Goal: Transaction & Acquisition: Download file/media

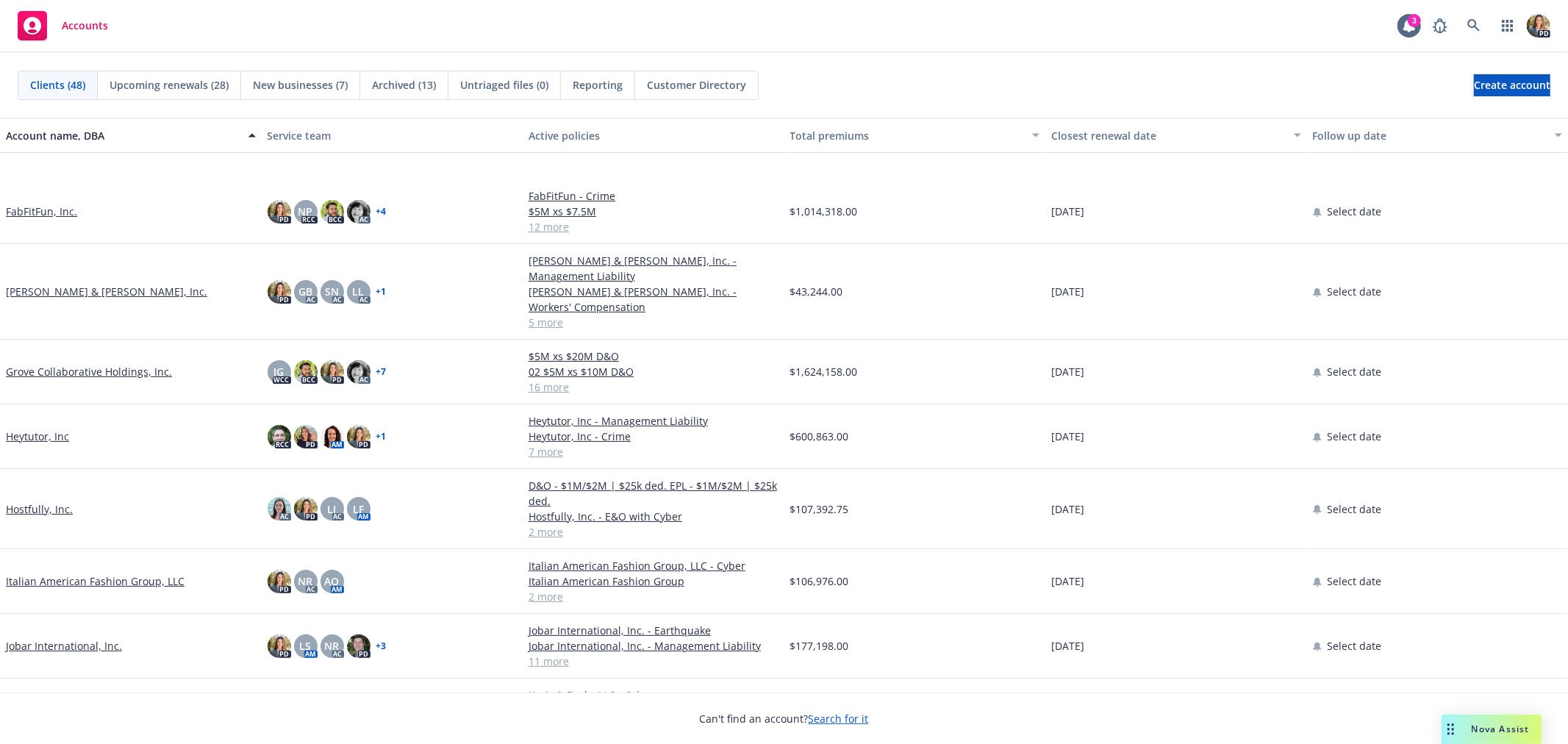
scroll to position [408, 0]
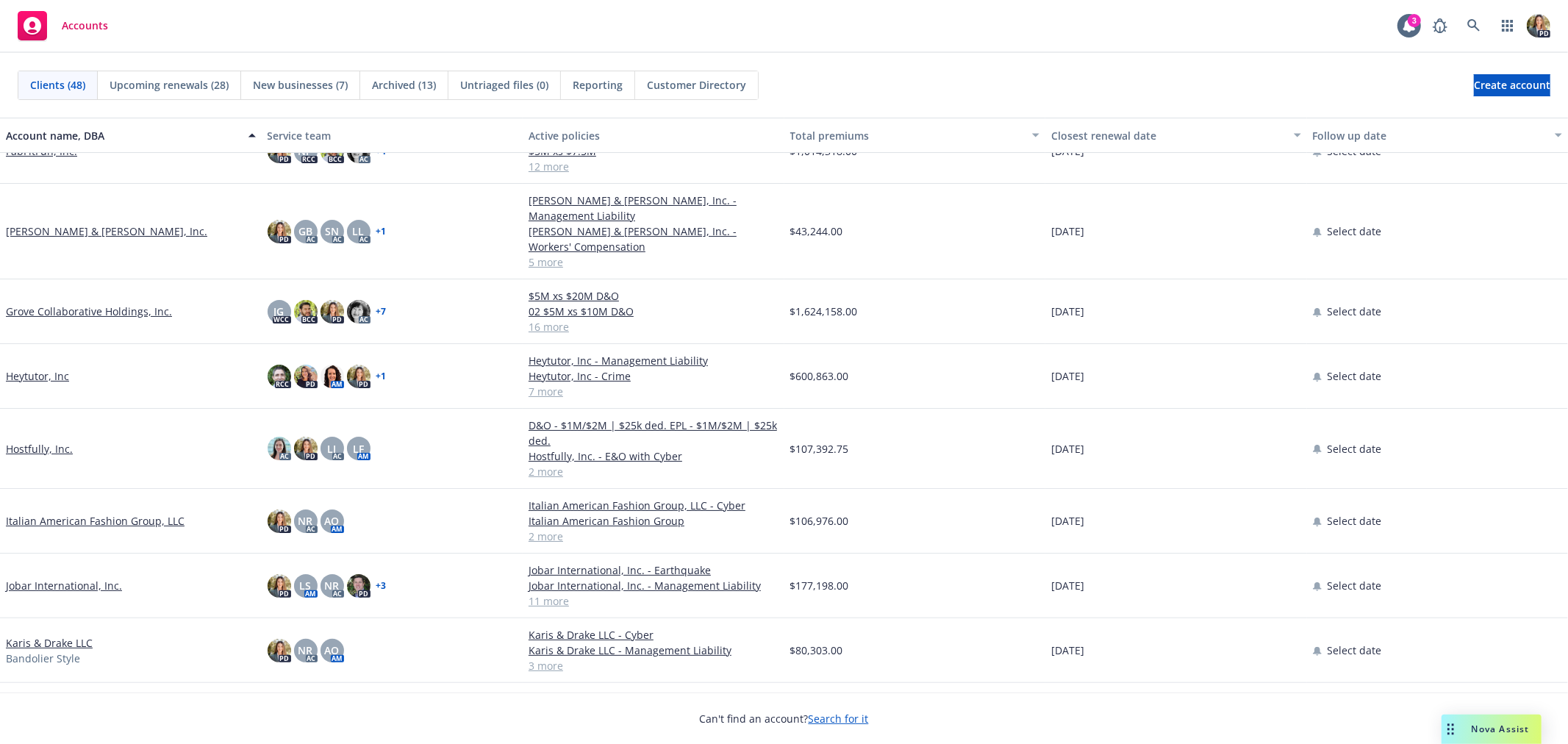
click at [70, 578] on link "Jobar International, Inc." at bounding box center [64, 586] width 117 height 16
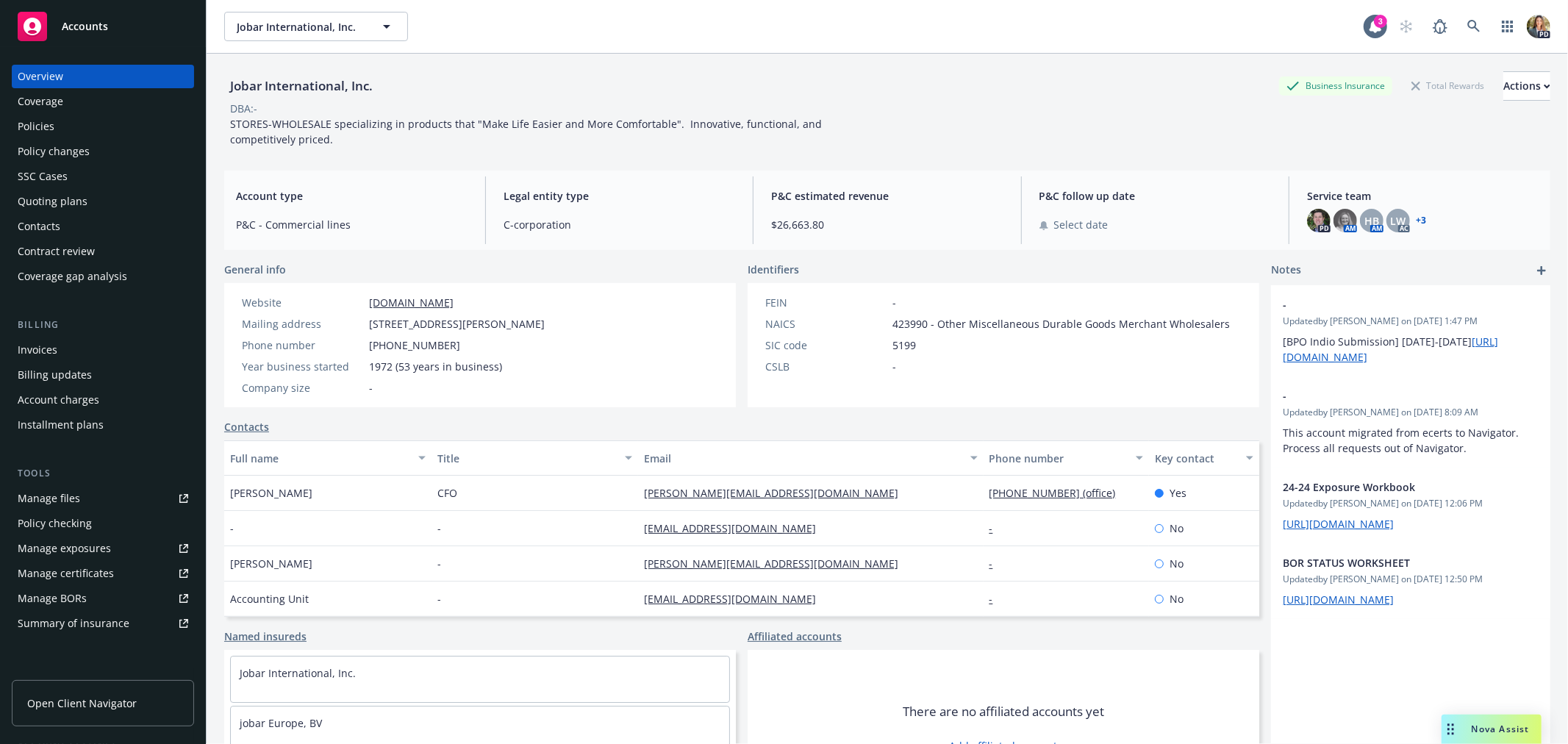
scroll to position [81, 0]
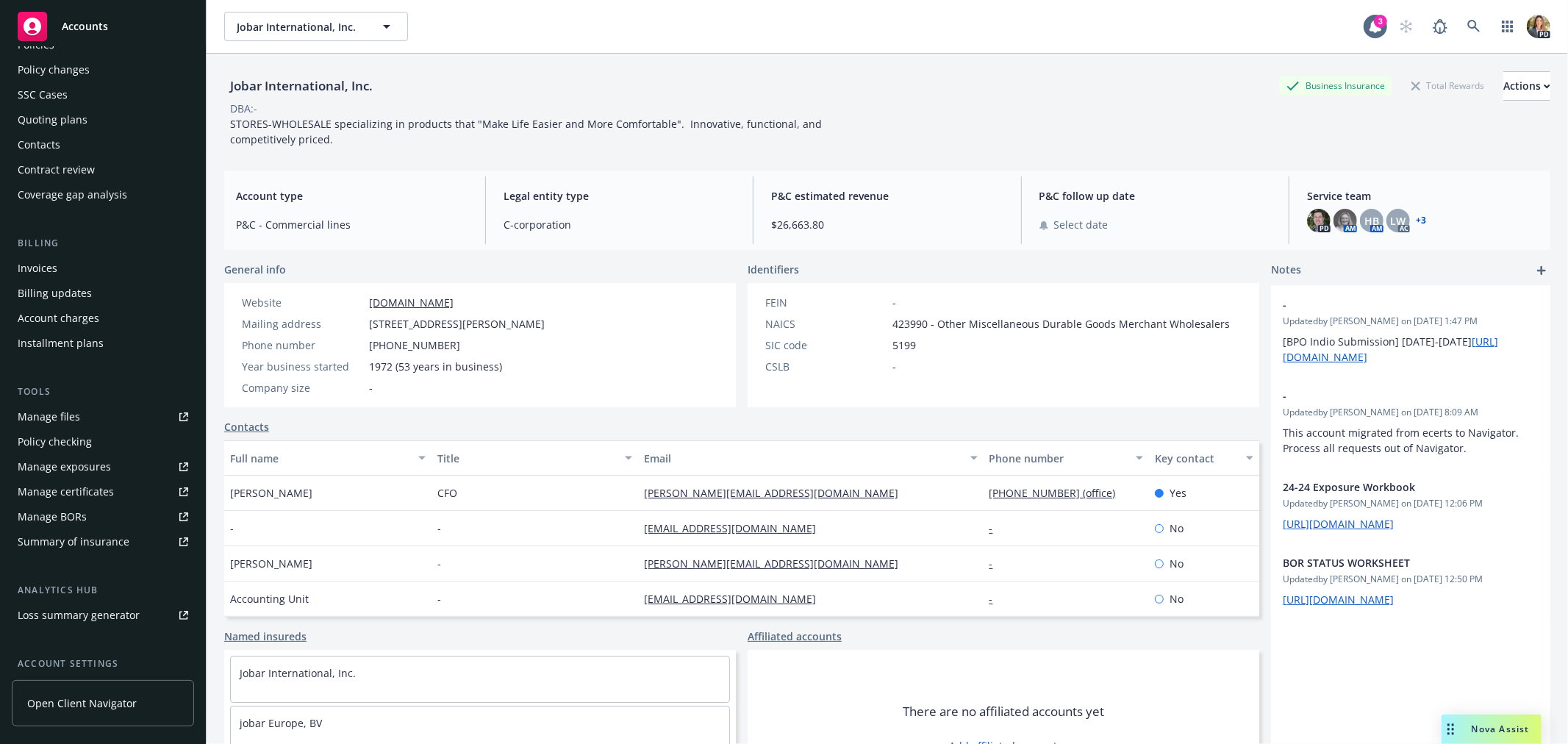
click at [81, 414] on link "Manage files" at bounding box center [103, 417] width 182 height 24
click at [67, 414] on div "Manage files" at bounding box center [49, 417] width 63 height 24
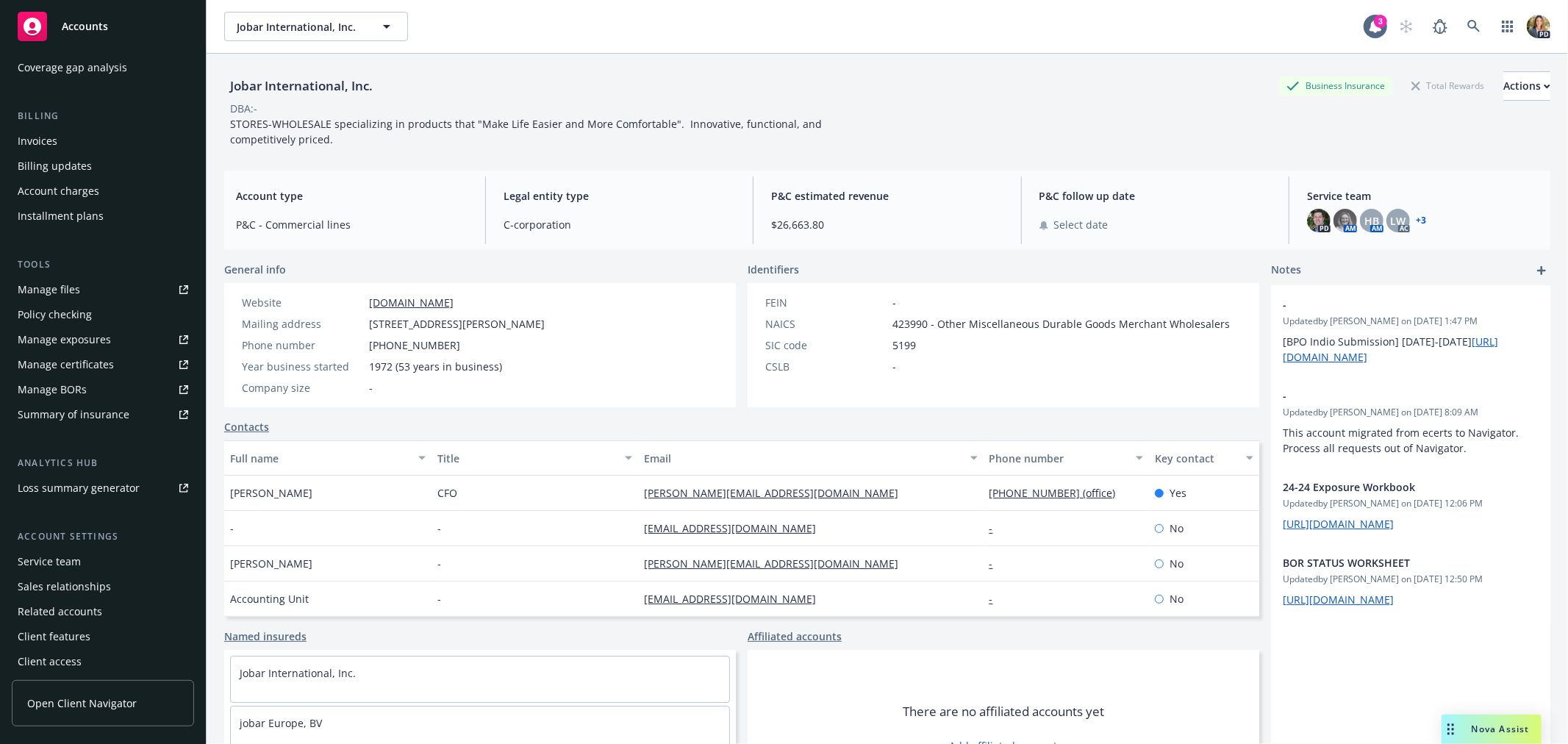
scroll to position [214, 0]
click at [71, 699] on span "Open Client Navigator" at bounding box center [82, 704] width 110 height 16
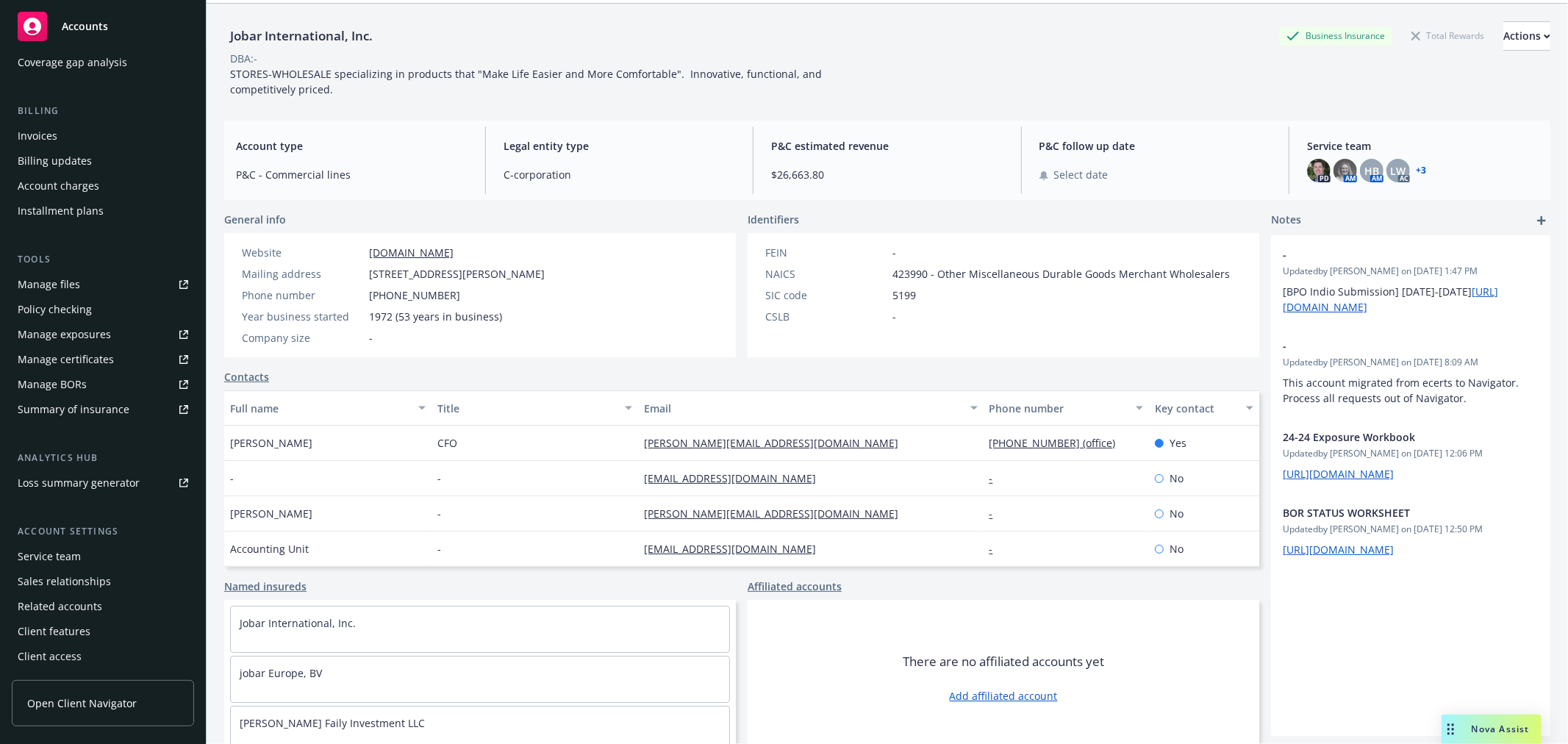
scroll to position [61, 0]
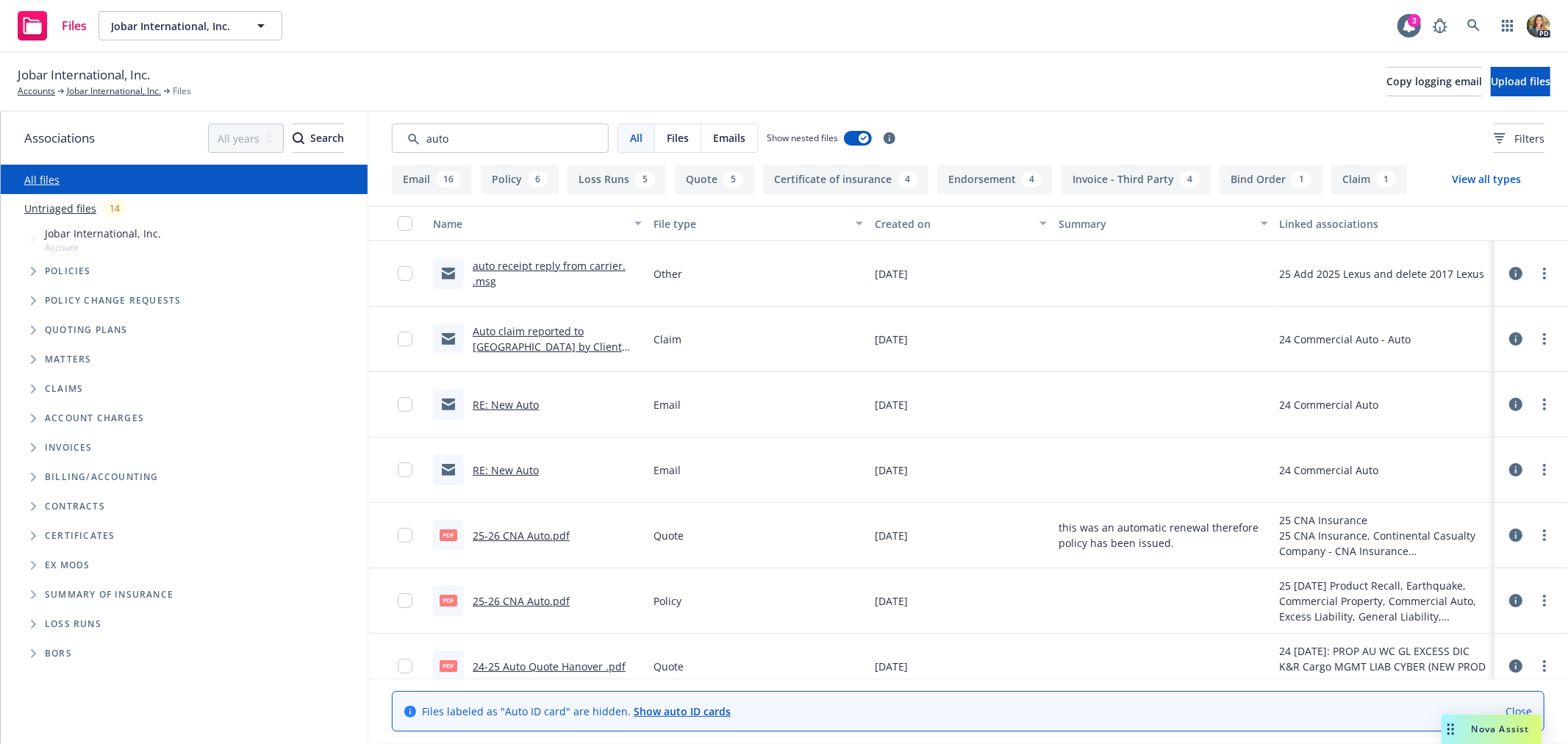
type input "auto"
click at [684, 708] on link "Show auto ID cards" at bounding box center [682, 712] width 97 height 14
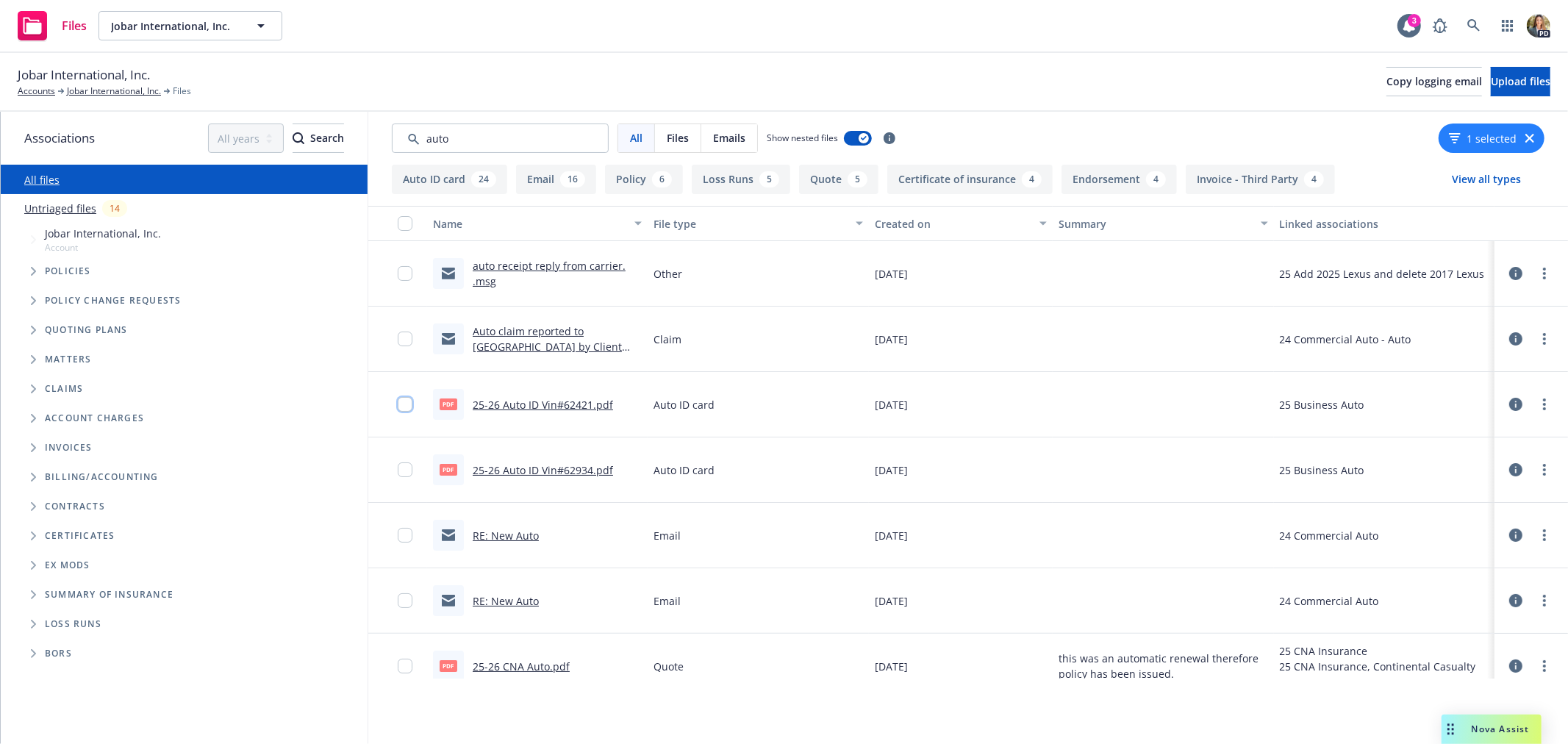
click at [401, 408] on input "checkbox" at bounding box center [405, 404] width 15 height 15
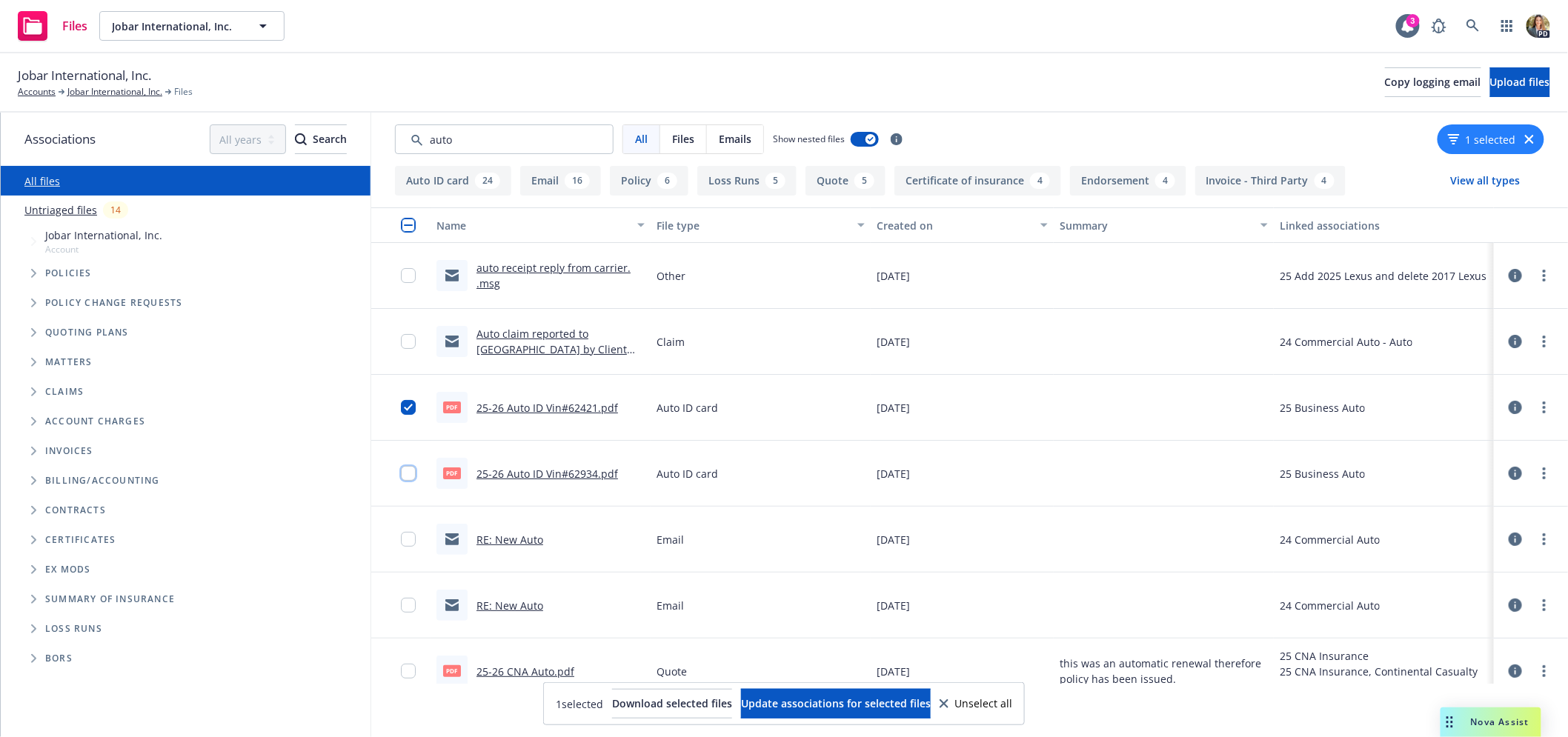
click at [408, 475] on input "checkbox" at bounding box center [408, 473] width 15 height 15
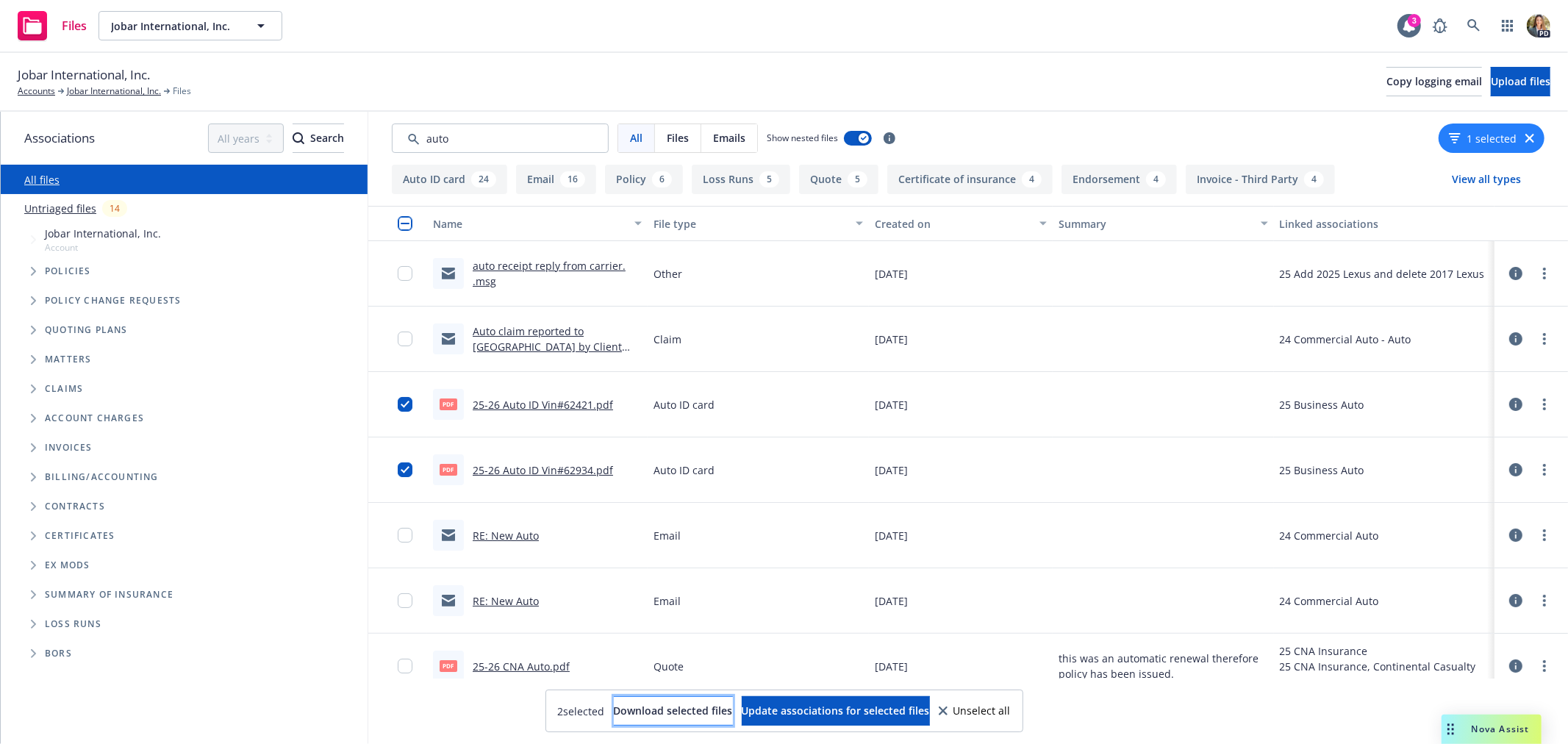
click at [637, 714] on span "Download selected files" at bounding box center [673, 711] width 120 height 14
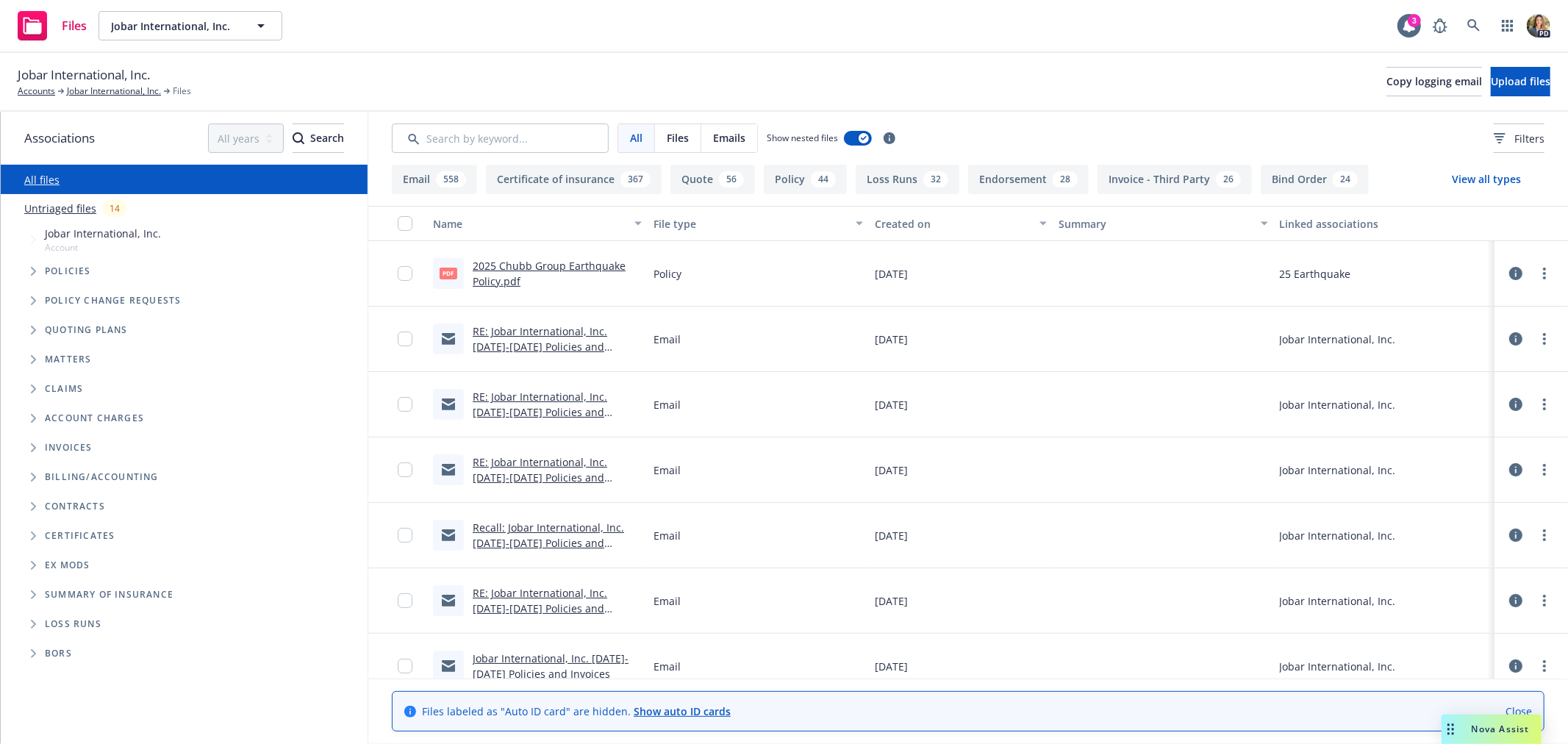
click at [666, 711] on link "Show auto ID cards" at bounding box center [682, 712] width 97 height 14
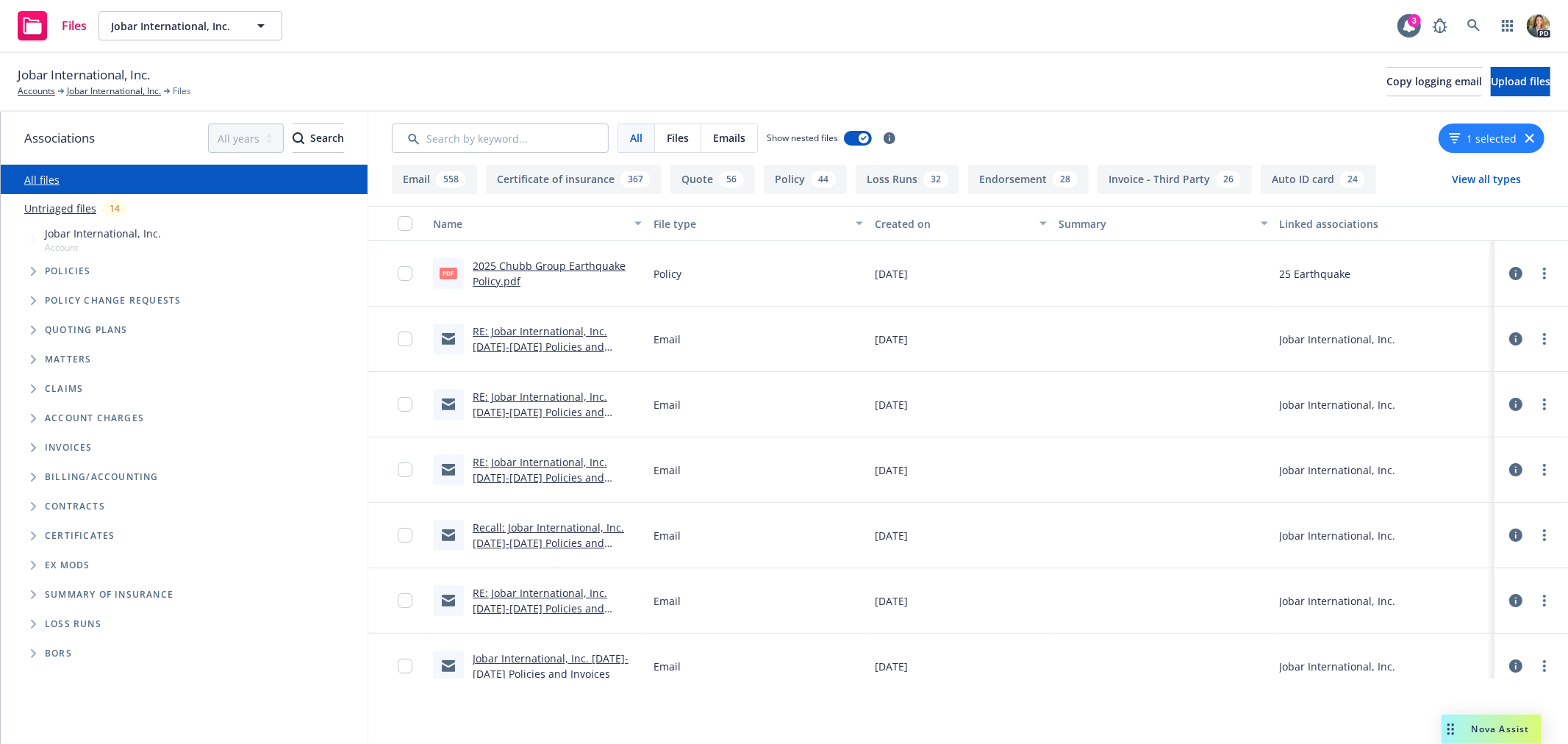
click at [1325, 175] on button "Auto ID card 24" at bounding box center [1318, 179] width 116 height 29
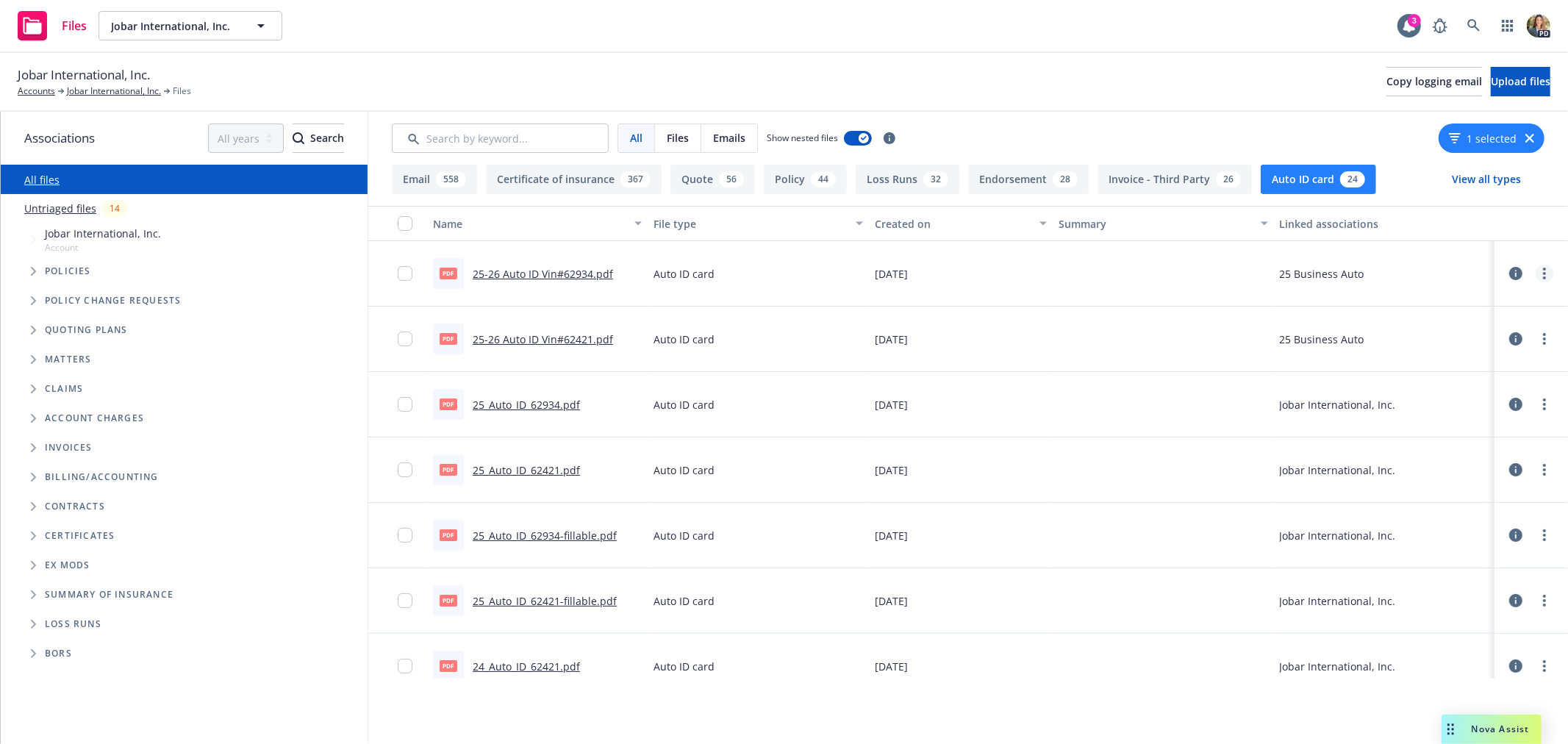
click at [1543, 275] on icon "more" at bounding box center [1544, 273] width 3 height 12
click at [1465, 335] on link "Download" at bounding box center [1466, 333] width 146 height 29
click at [1543, 337] on icon "more" at bounding box center [1544, 339] width 3 height 12
click at [1475, 396] on link "Download" at bounding box center [1466, 399] width 146 height 29
click at [581, 268] on link "25-26 Auto ID Vin#62934.pdf" at bounding box center [542, 273] width 140 height 14
